Goal: Information Seeking & Learning: Learn about a topic

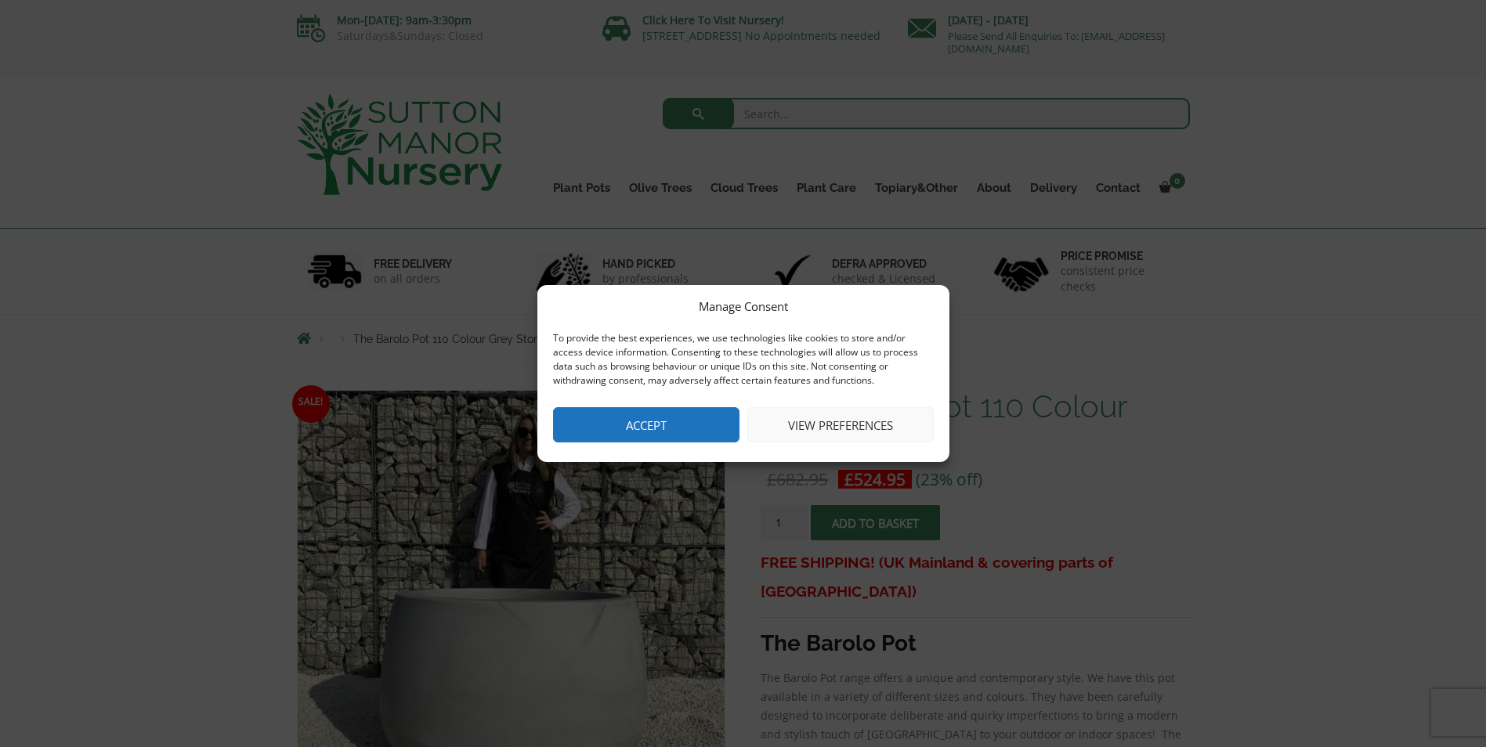
click at [686, 426] on button "Accept" at bounding box center [646, 424] width 186 height 35
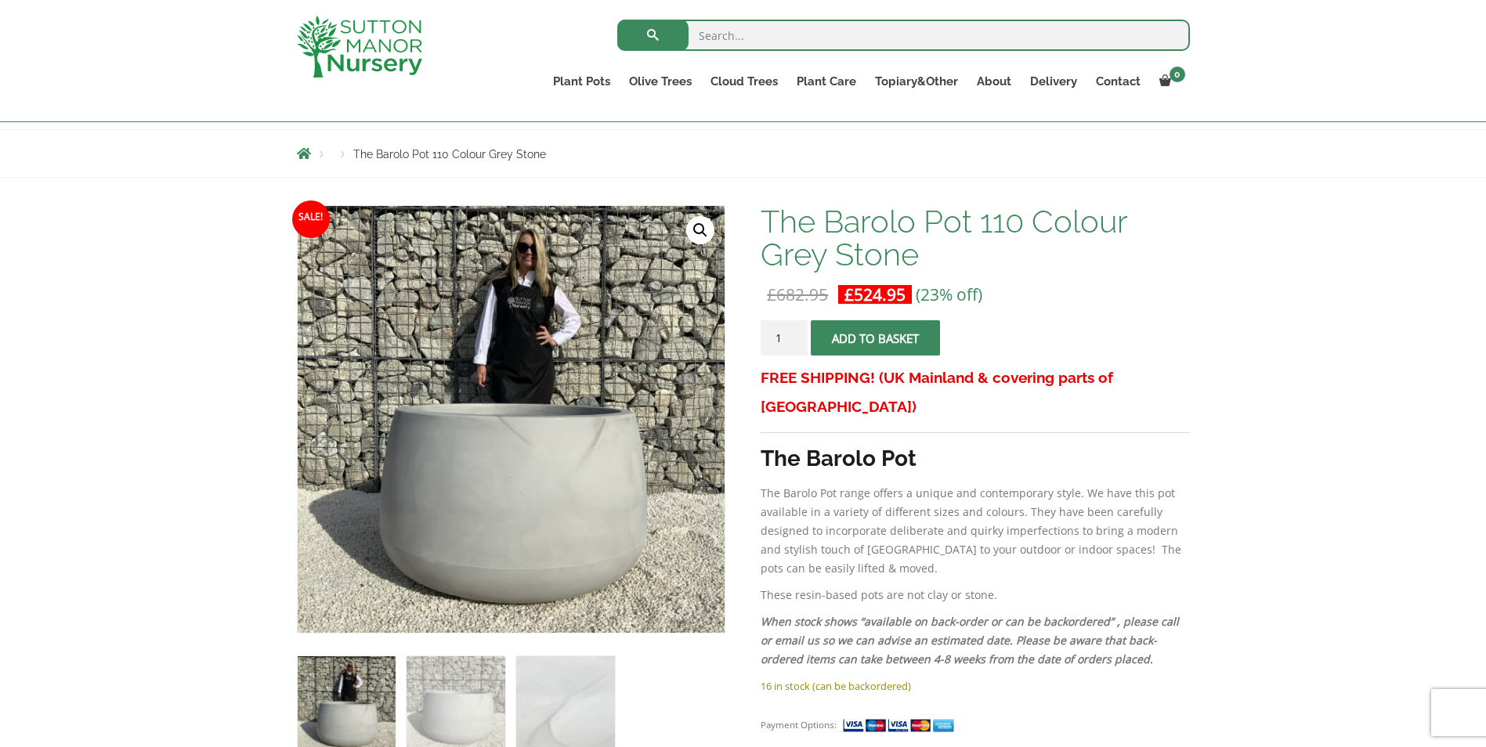
scroll to position [470, 0]
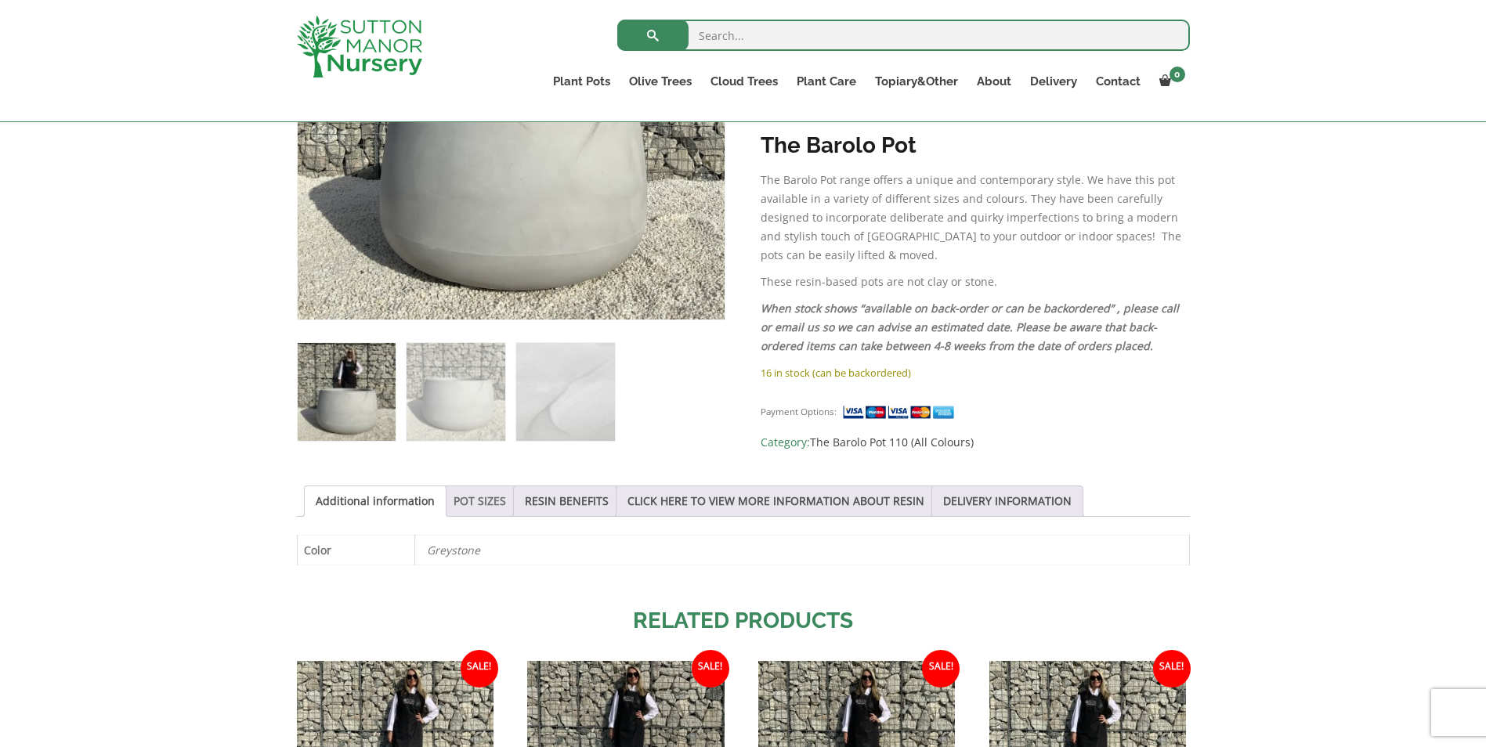
click at [454, 505] on link "POT SIZES" at bounding box center [480, 502] width 52 height 30
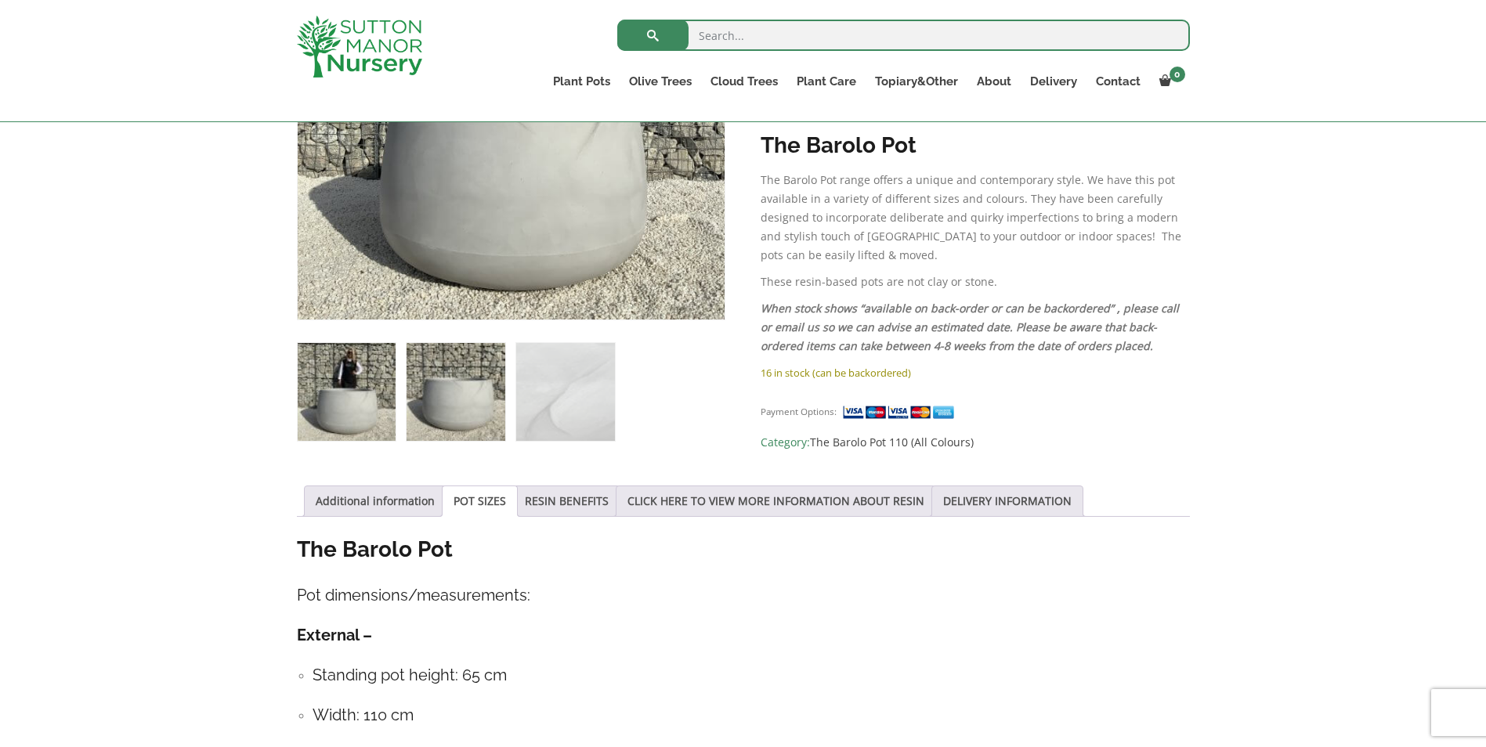
click at [437, 395] on img at bounding box center [456, 392] width 98 height 98
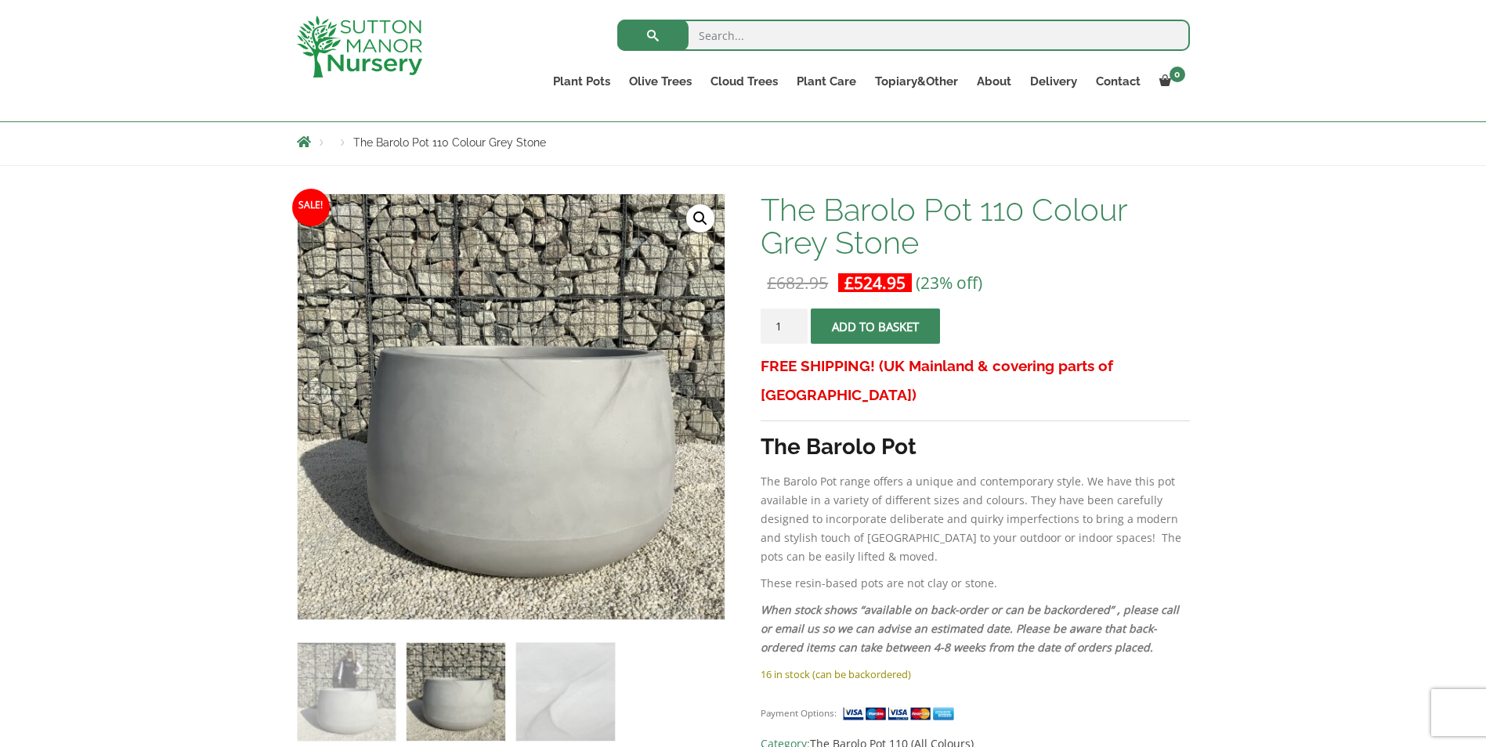
scroll to position [157, 0]
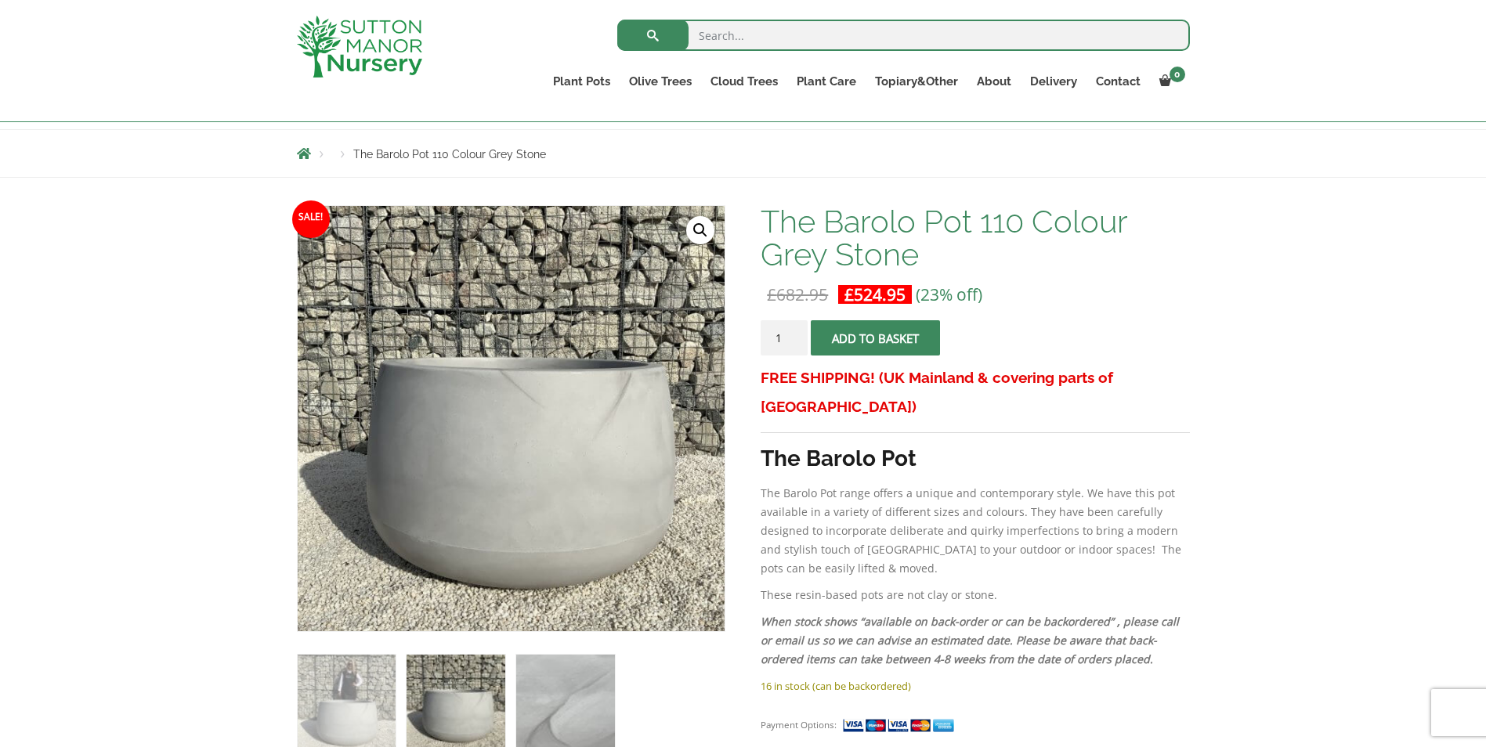
click at [566, 718] on img at bounding box center [565, 704] width 98 height 98
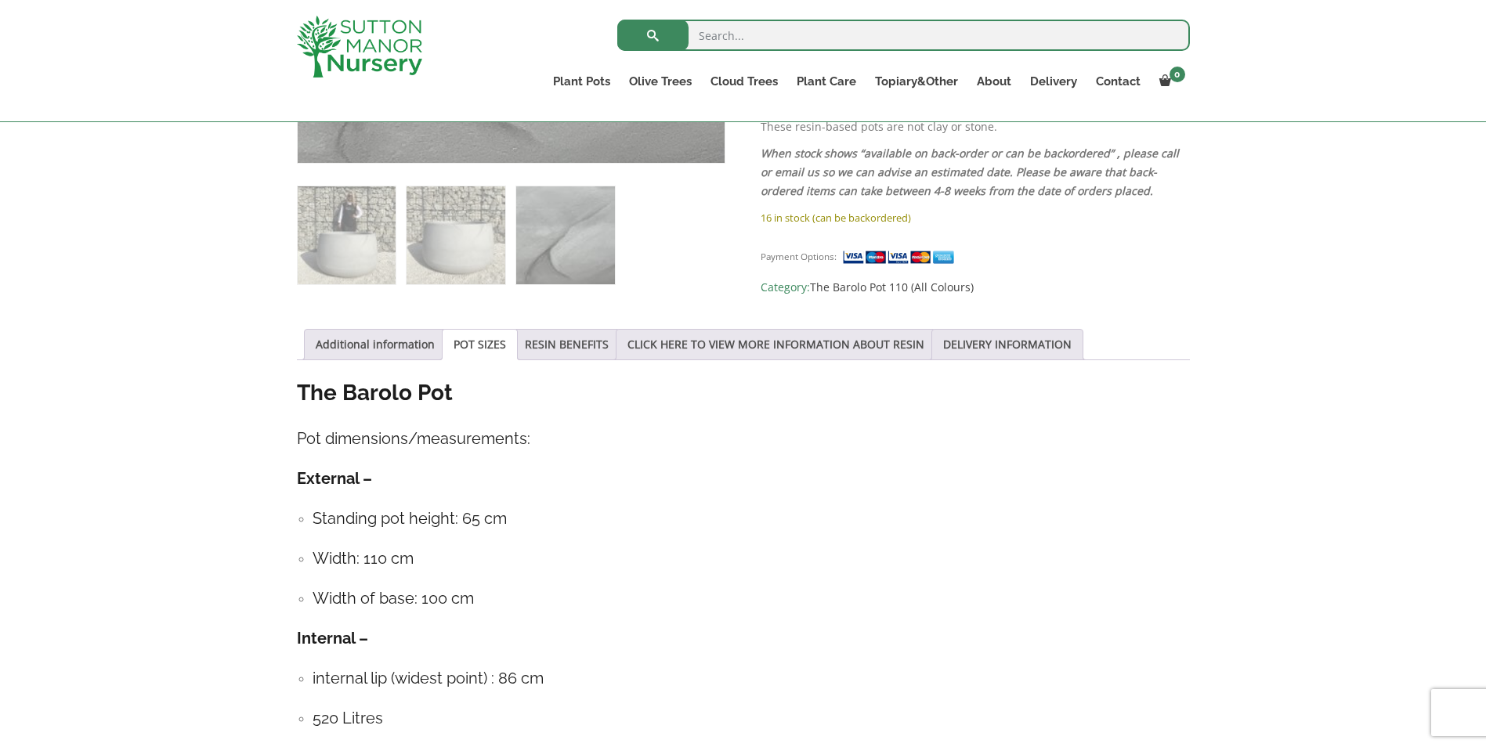
scroll to position [627, 0]
click at [586, 350] on link "RESIN BENEFITS" at bounding box center [567, 343] width 84 height 30
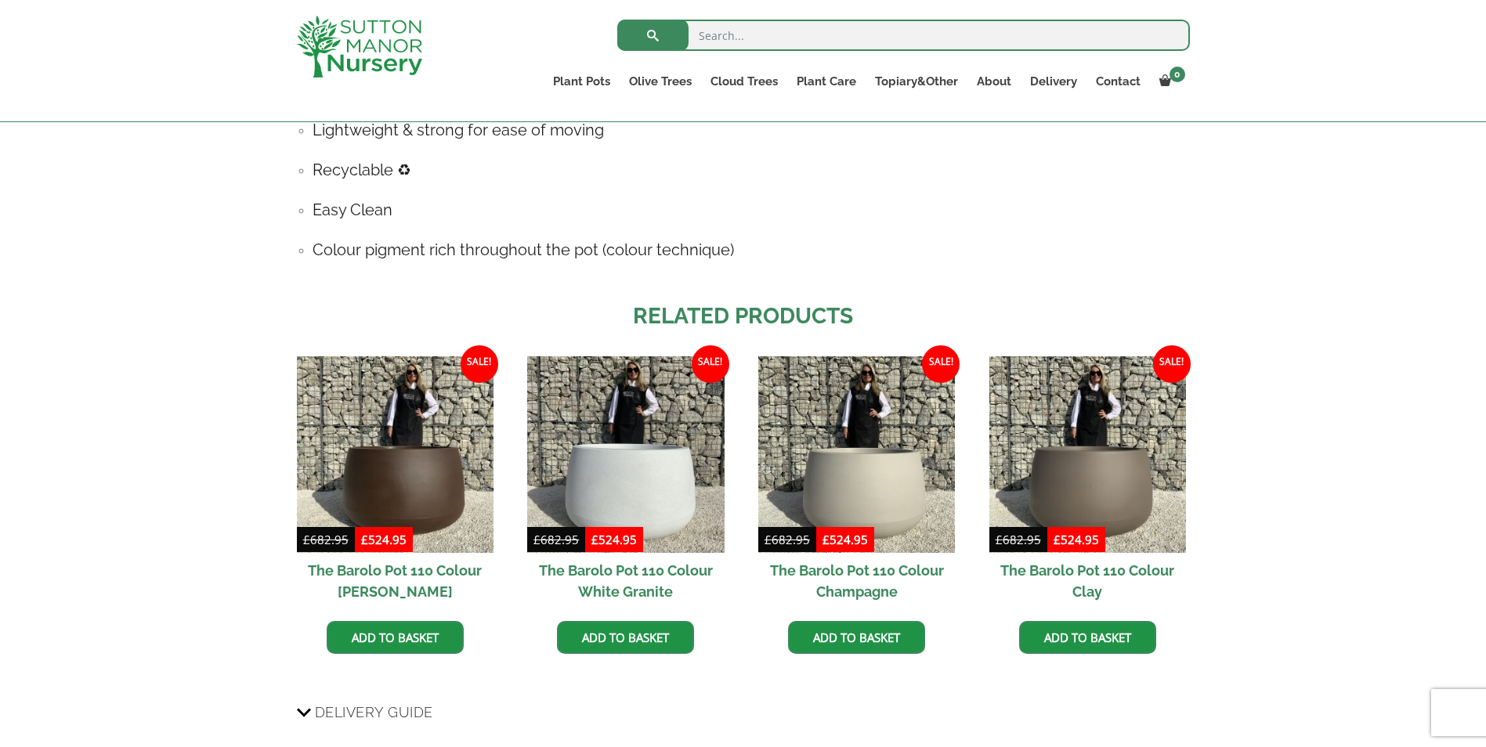
scroll to position [1097, 0]
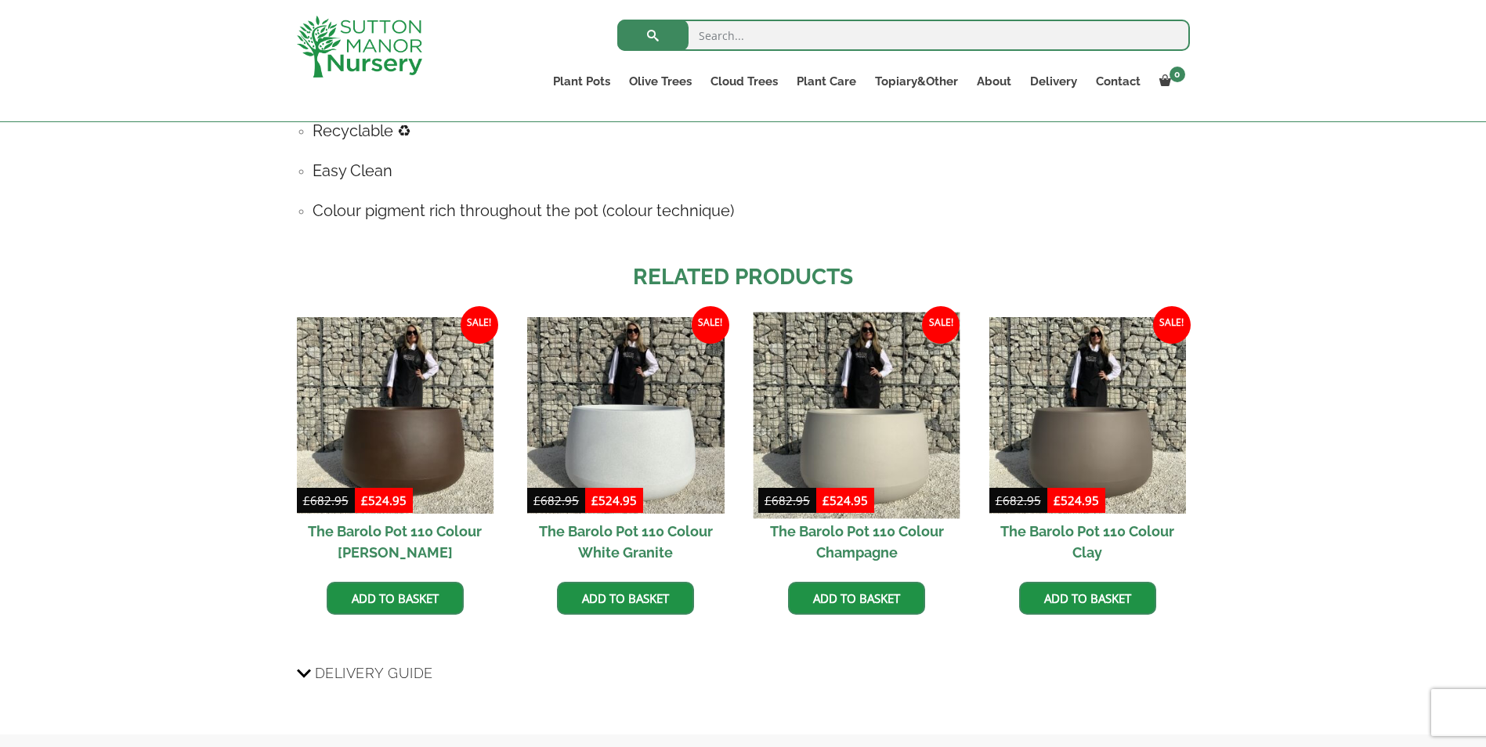
click at [914, 477] on img at bounding box center [857, 415] width 207 height 207
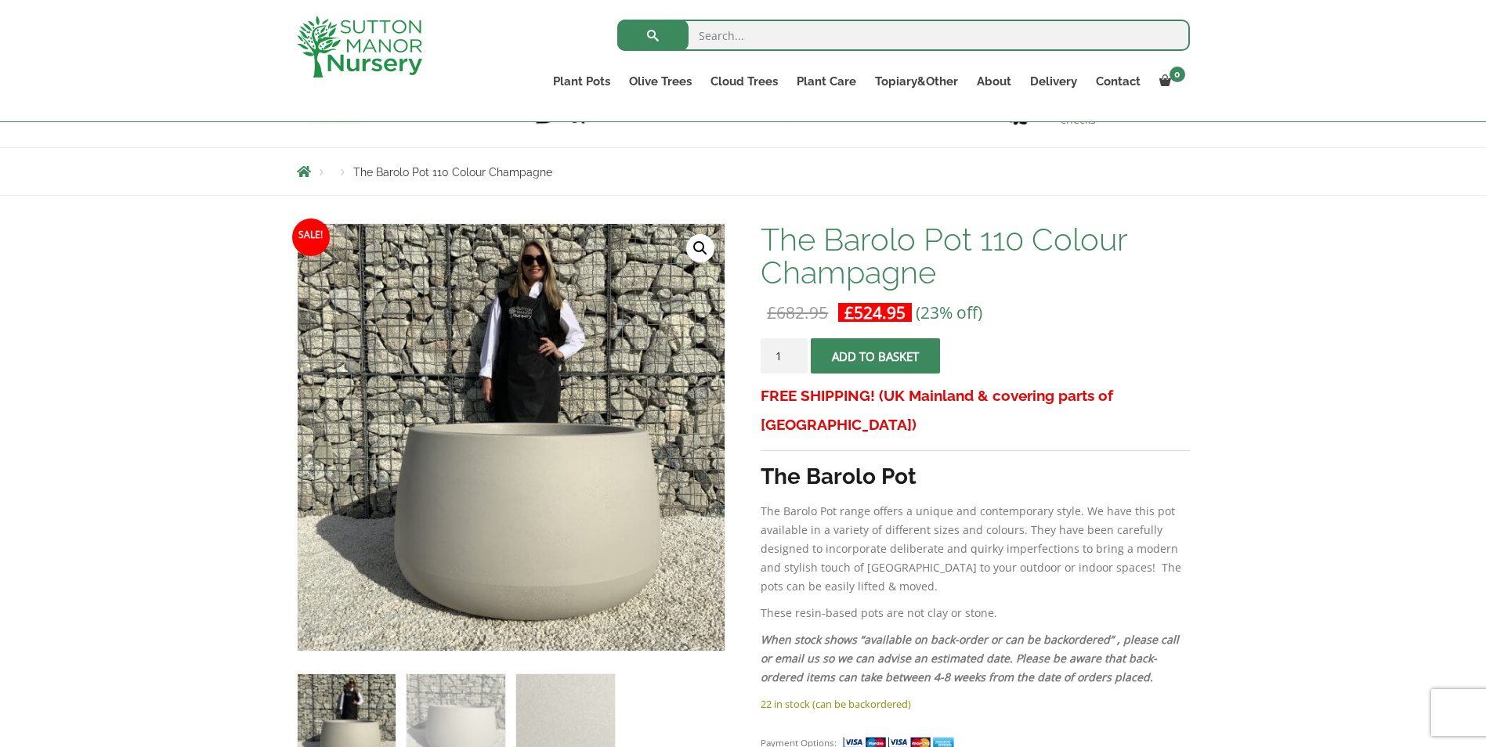
scroll to position [78, 0]
